Goal: Information Seeking & Learning: Learn about a topic

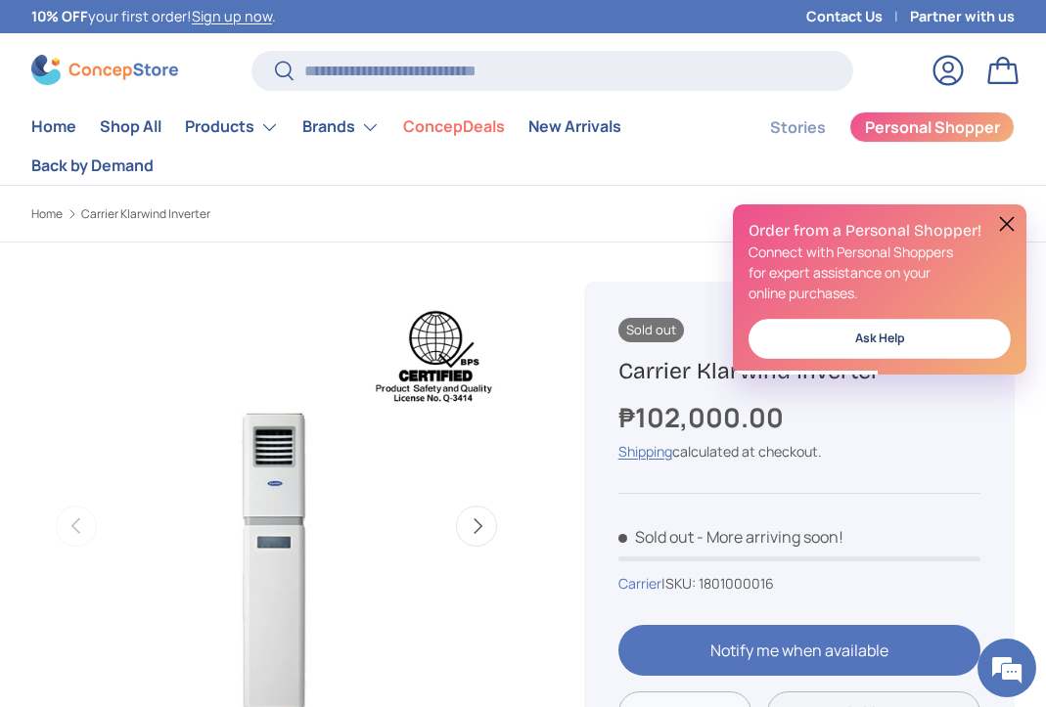
click at [1007, 226] on button at bounding box center [1006, 223] width 23 height 23
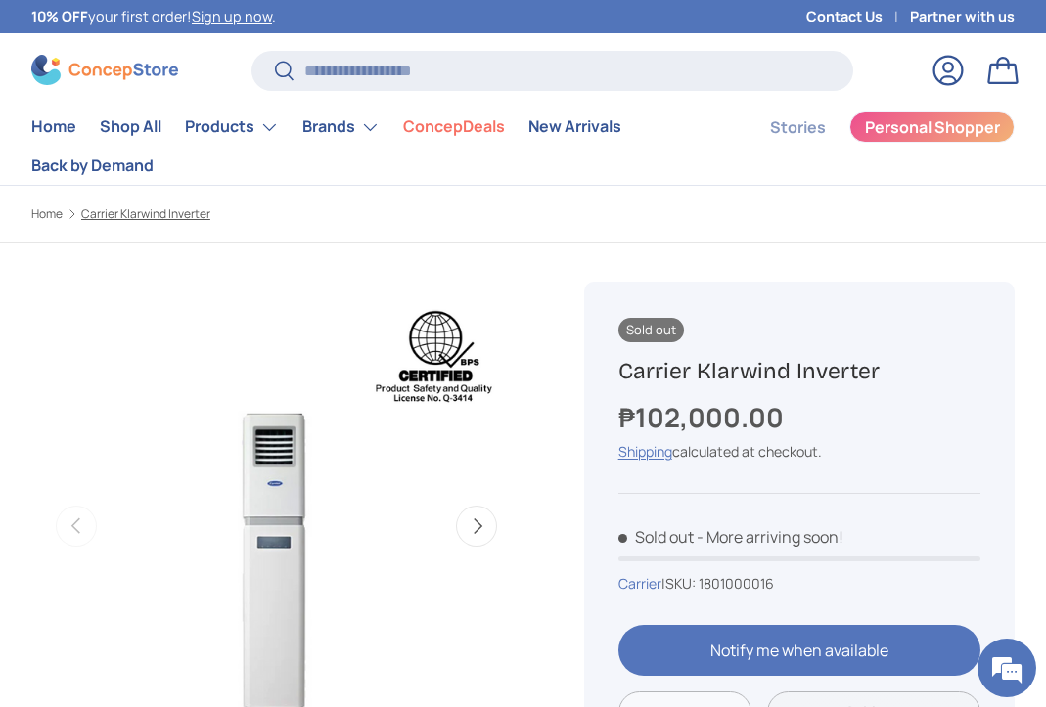
click at [111, 208] on link "Carrier Klarwind Inverter" at bounding box center [145, 214] width 129 height 12
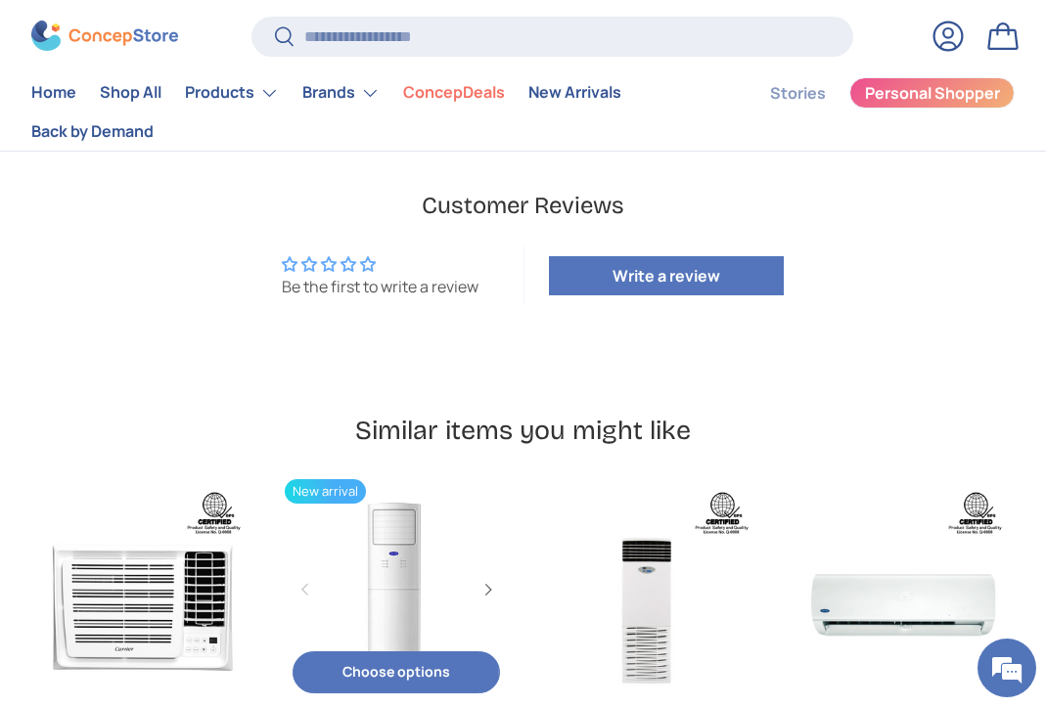
scroll to position [1272, 0]
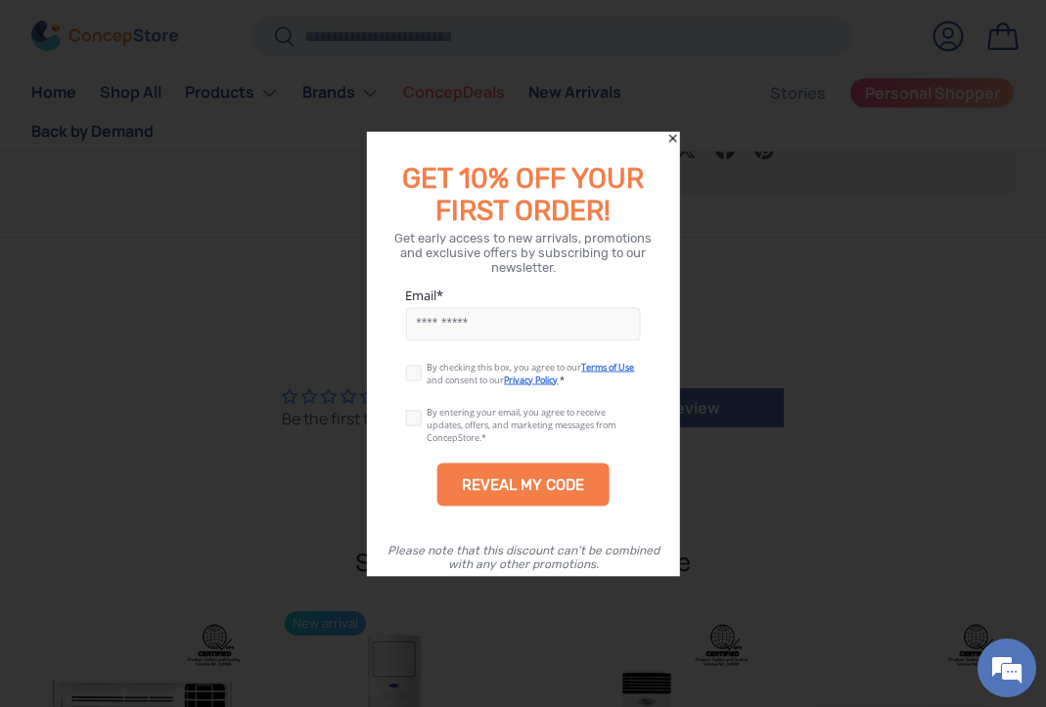
click at [674, 132] on icon "Close" at bounding box center [673, 138] width 14 height 14
